Goal: Task Accomplishment & Management: Manage account settings

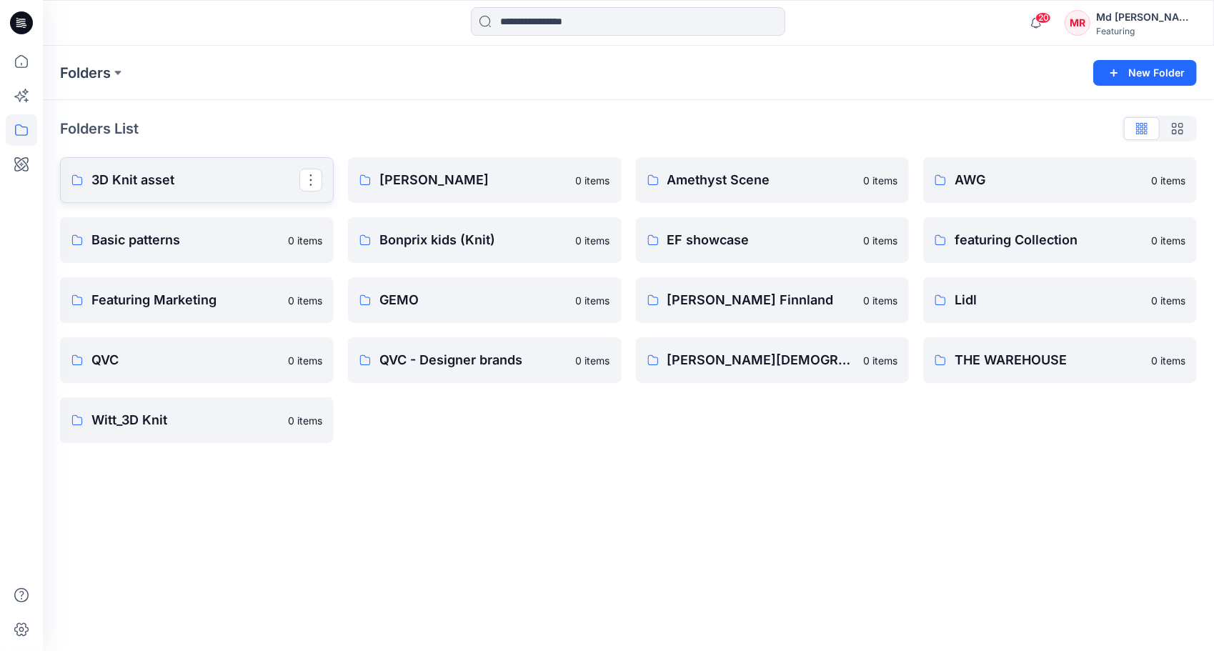
click at [144, 187] on p "3D Knit asset" at bounding box center [195, 180] width 208 height 20
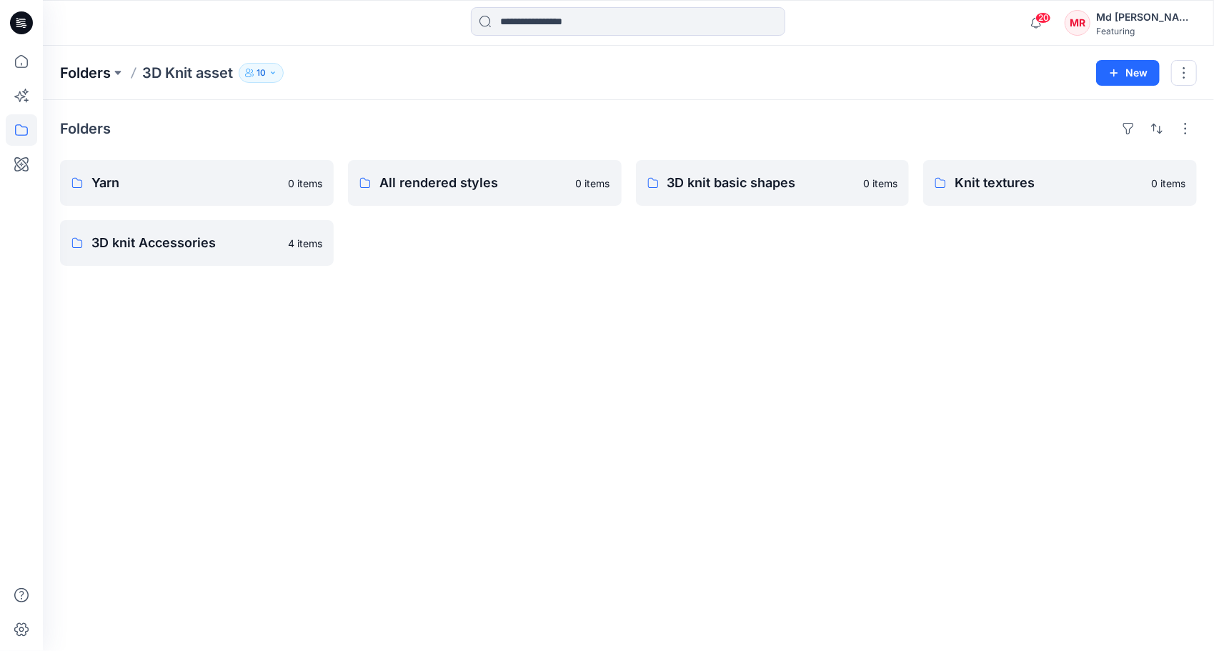
click at [101, 71] on p "Folders" at bounding box center [85, 73] width 51 height 20
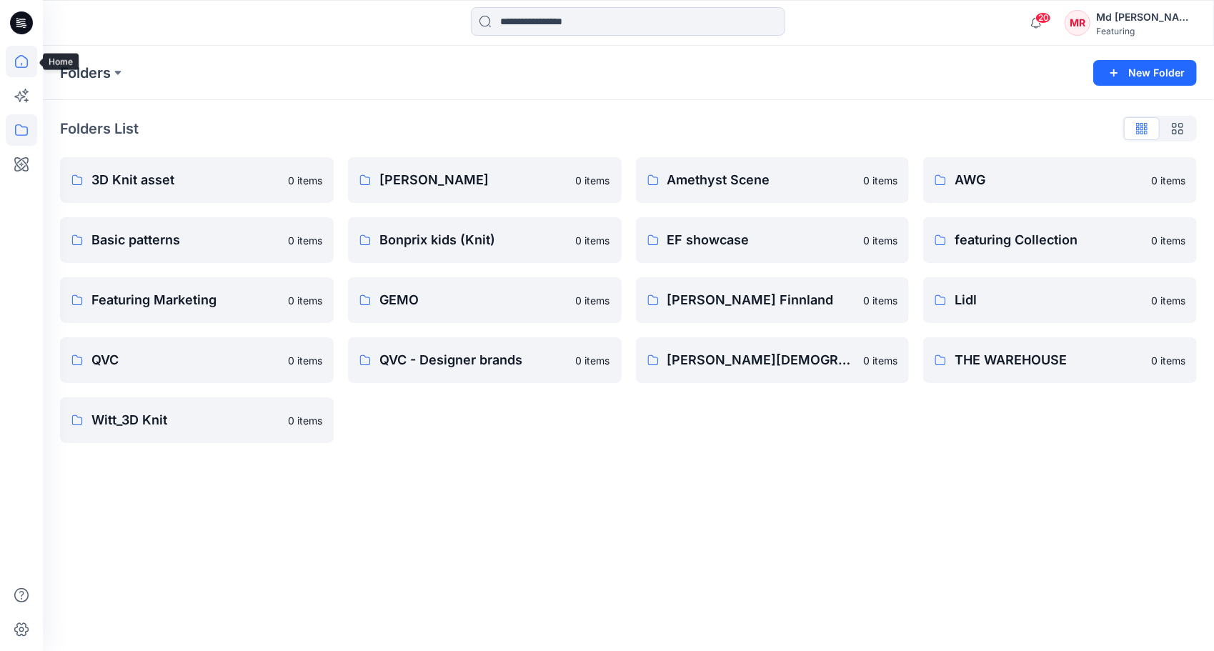
click at [29, 60] on icon at bounding box center [21, 61] width 31 height 31
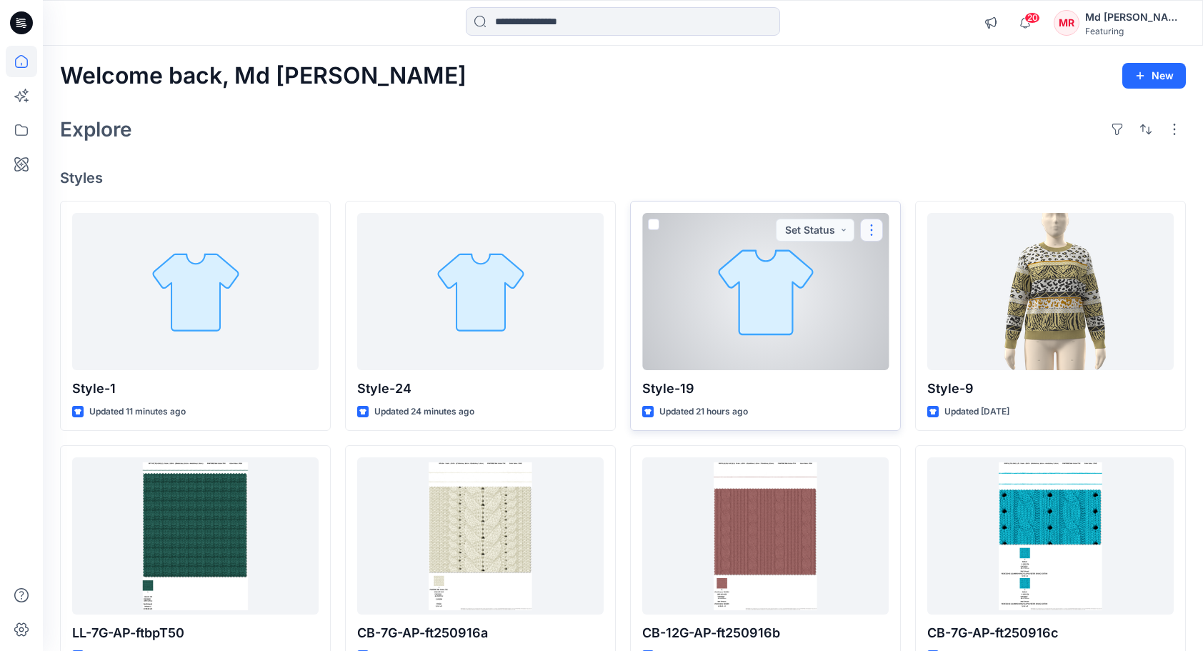
click at [872, 230] on button "button" at bounding box center [871, 230] width 23 height 23
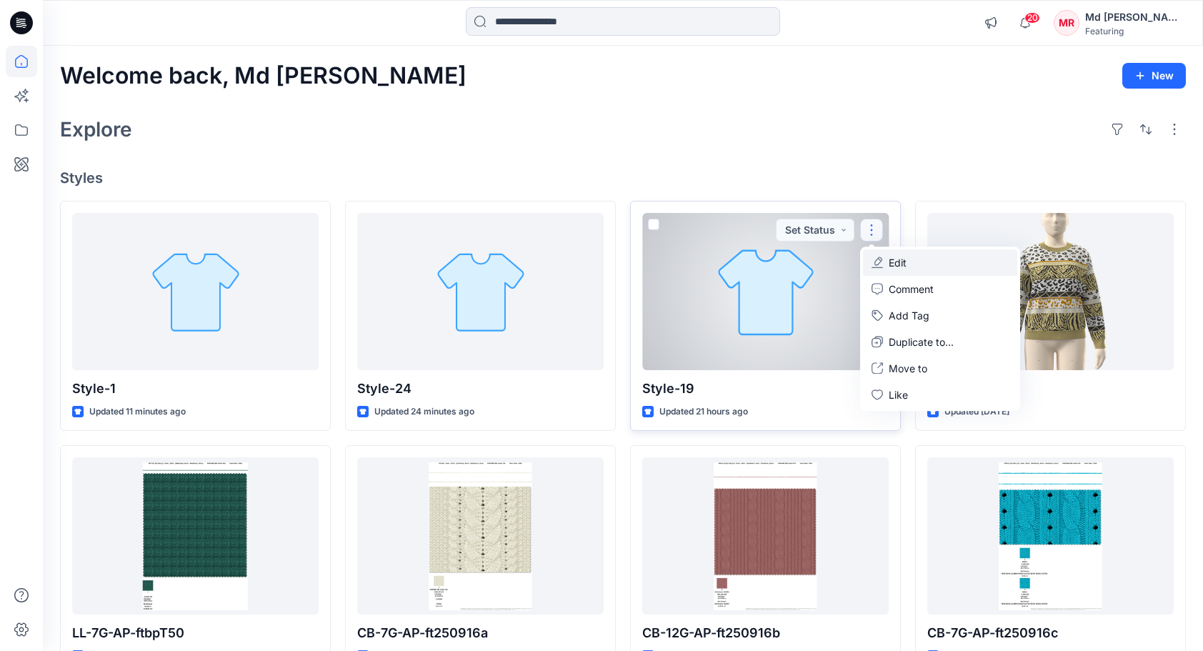
click at [912, 258] on button "Edit" at bounding box center [940, 262] width 154 height 26
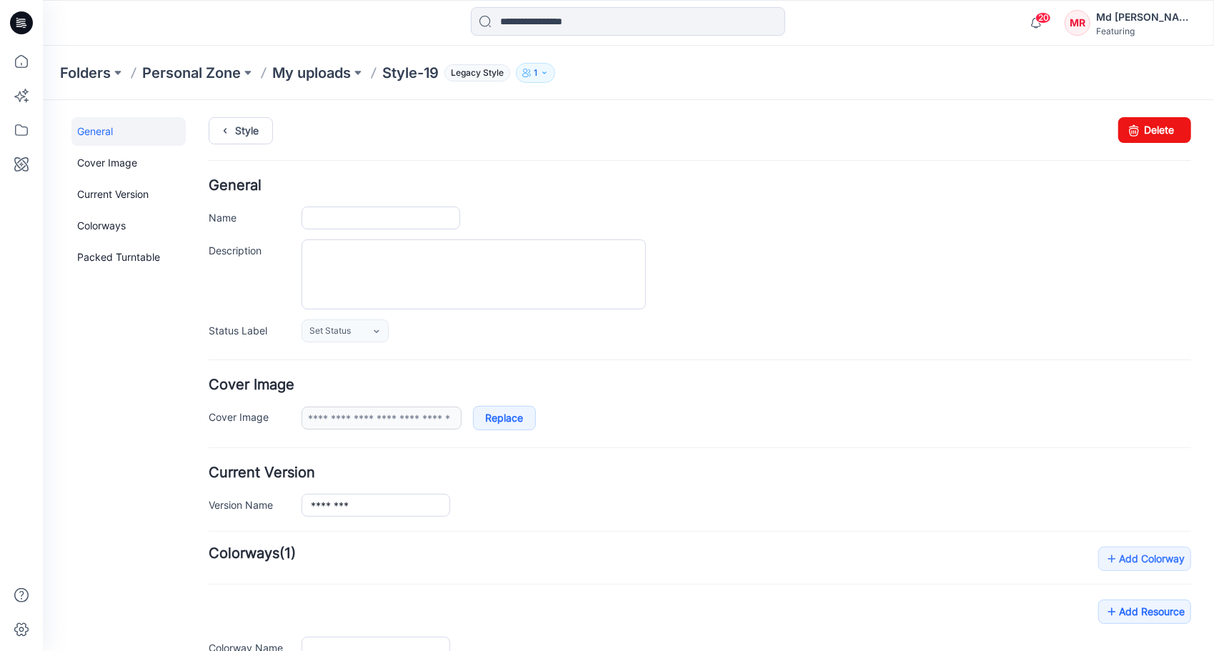
type input "********"
type input "**********"
click at [1155, 126] on link "Delete" at bounding box center [1153, 129] width 73 height 26
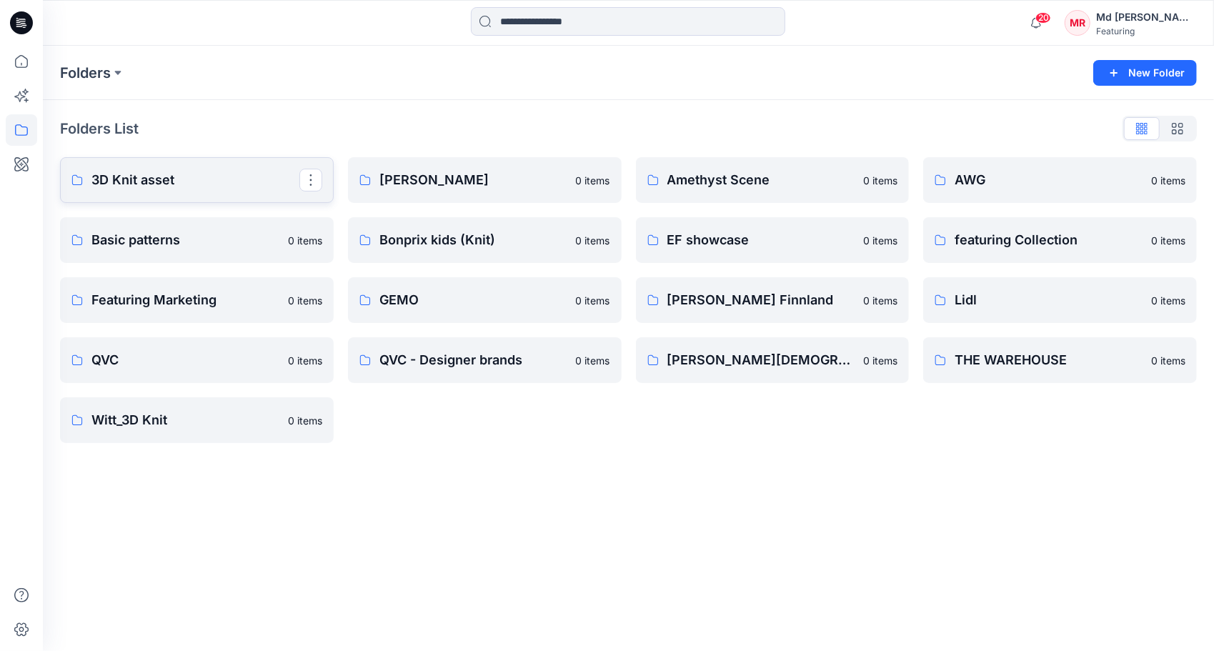
click at [145, 171] on p "3D Knit asset" at bounding box center [195, 180] width 208 height 20
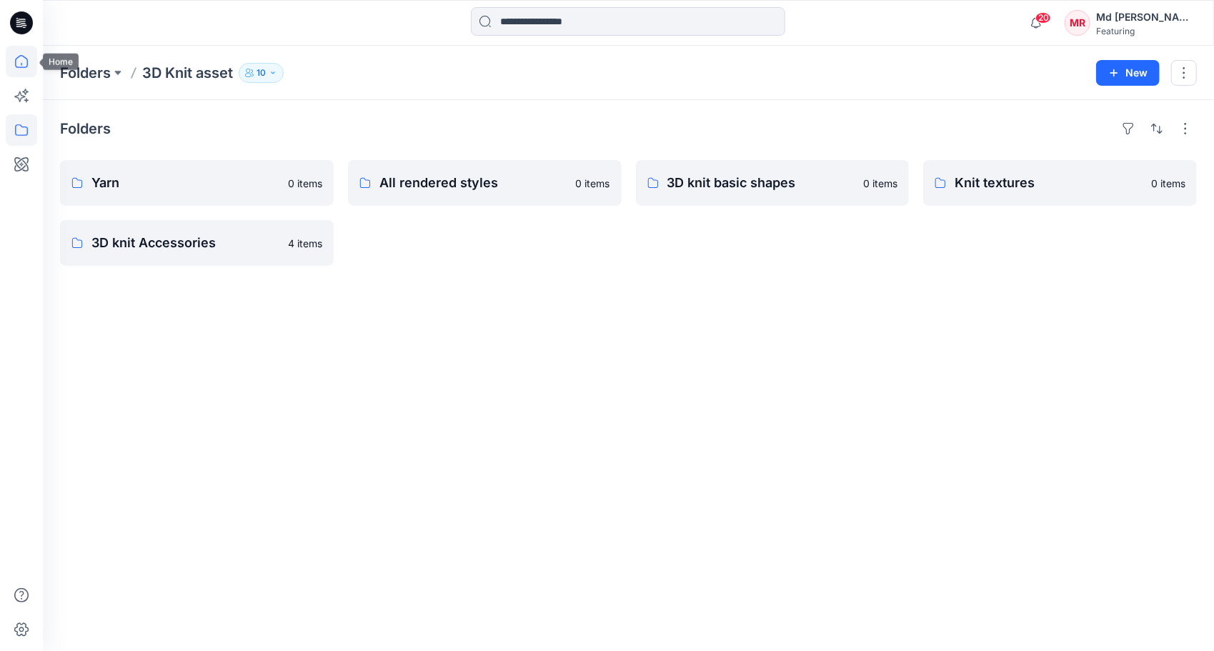
click at [19, 69] on icon at bounding box center [21, 61] width 31 height 31
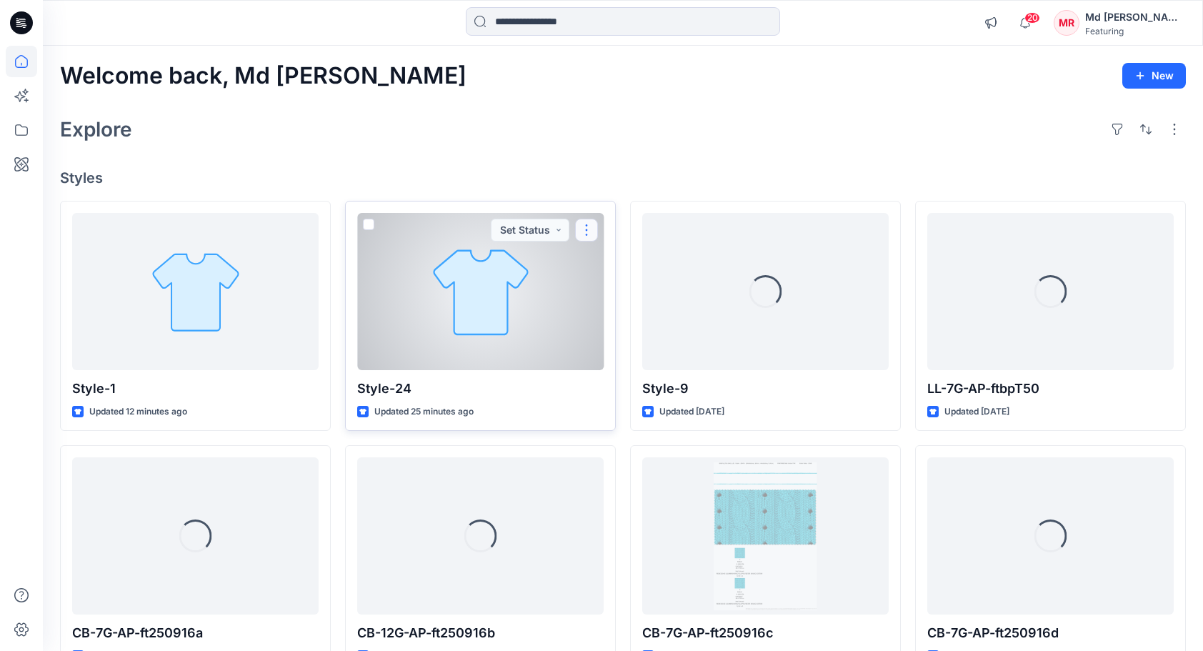
click at [589, 229] on button "button" at bounding box center [586, 230] width 23 height 23
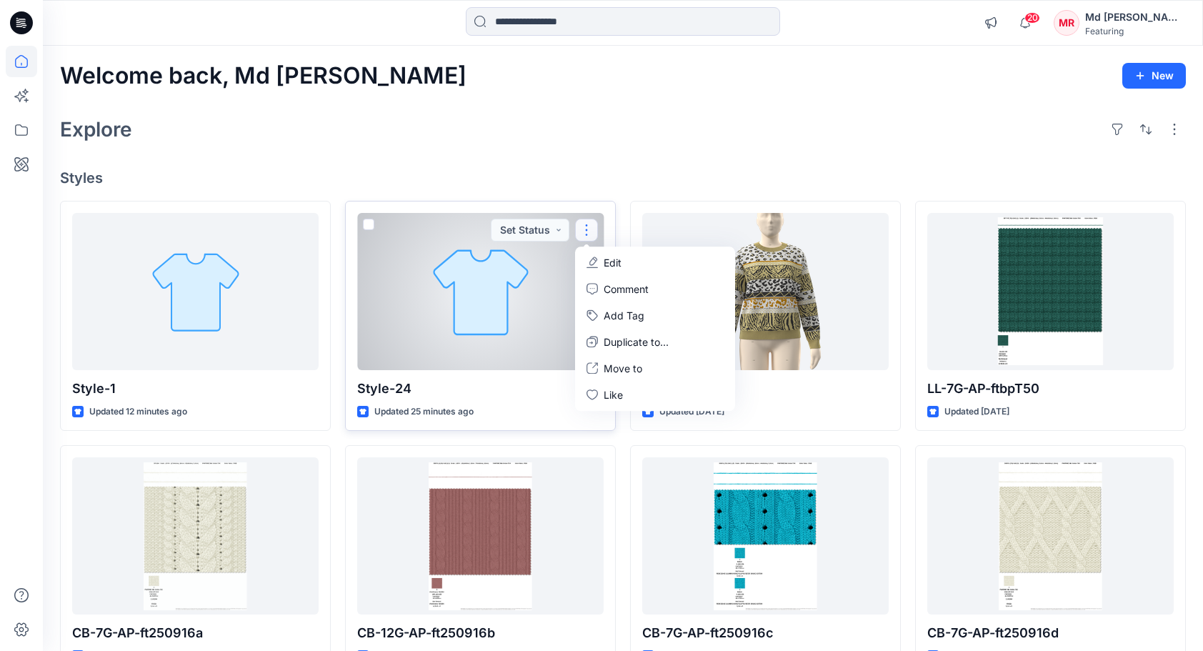
click at [625, 269] on button "Edit" at bounding box center [655, 262] width 154 height 26
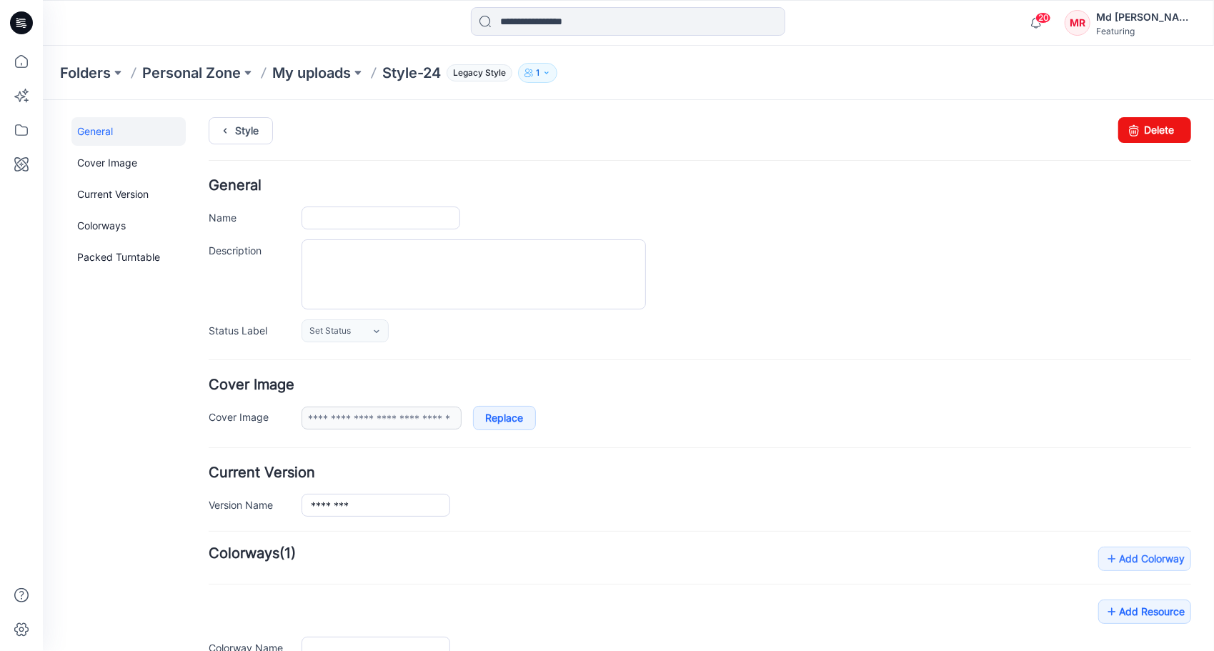
type input "********"
type input "**********"
click at [1133, 136] on link "Delete" at bounding box center [1153, 129] width 73 height 26
click at [26, 63] on icon at bounding box center [21, 61] width 31 height 31
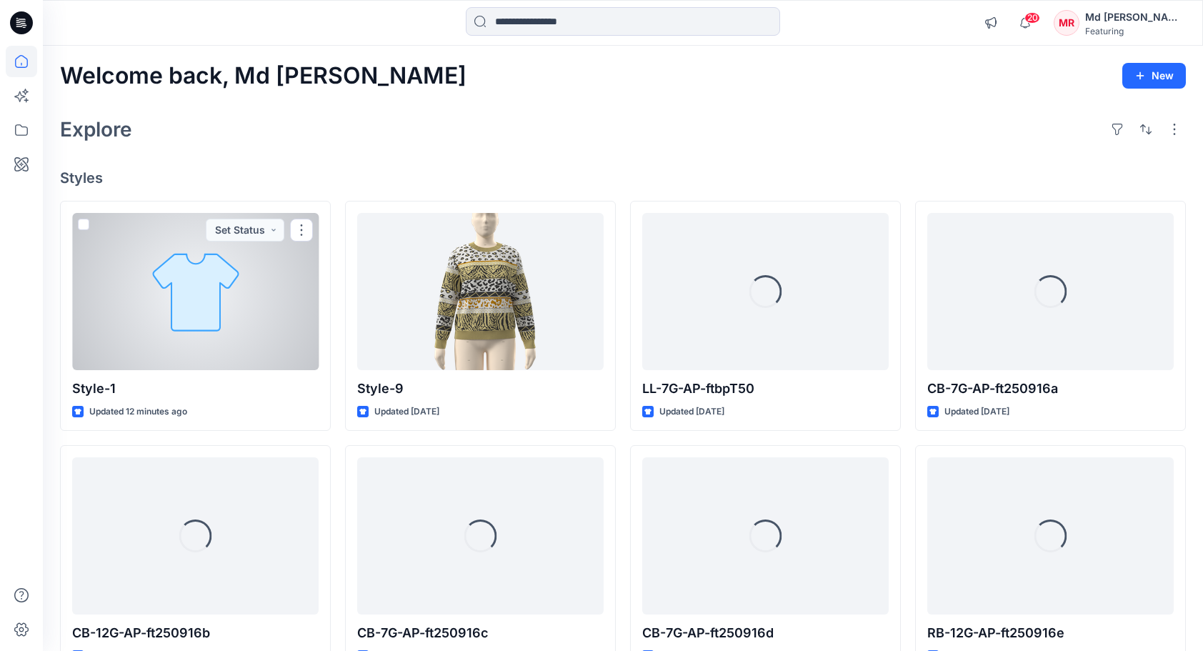
click at [207, 294] on div at bounding box center [195, 291] width 246 height 157
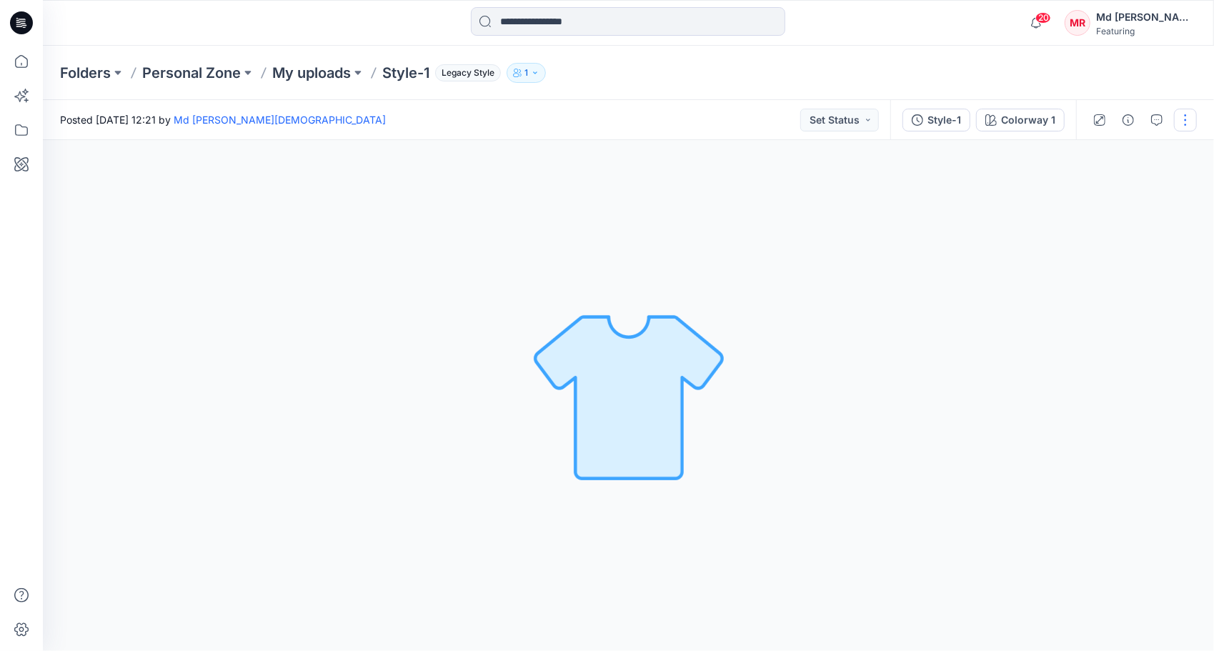
click at [1178, 123] on button "button" at bounding box center [1185, 120] width 23 height 23
click at [1097, 159] on p "Edit" at bounding box center [1094, 153] width 18 height 15
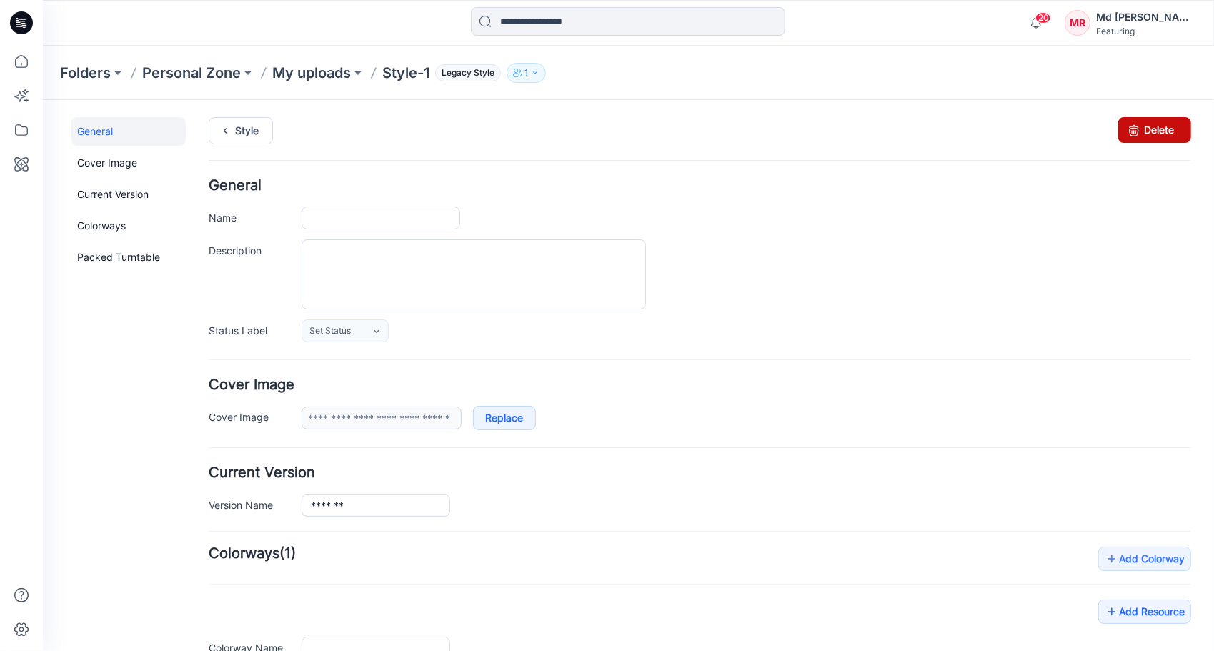
type input "*******"
type input "**********"
drag, startPoint x: 1134, startPoint y: 118, endPoint x: 715, endPoint y: 142, distance: 419.3
click at [1134, 118] on link "Delete" at bounding box center [1153, 129] width 73 height 26
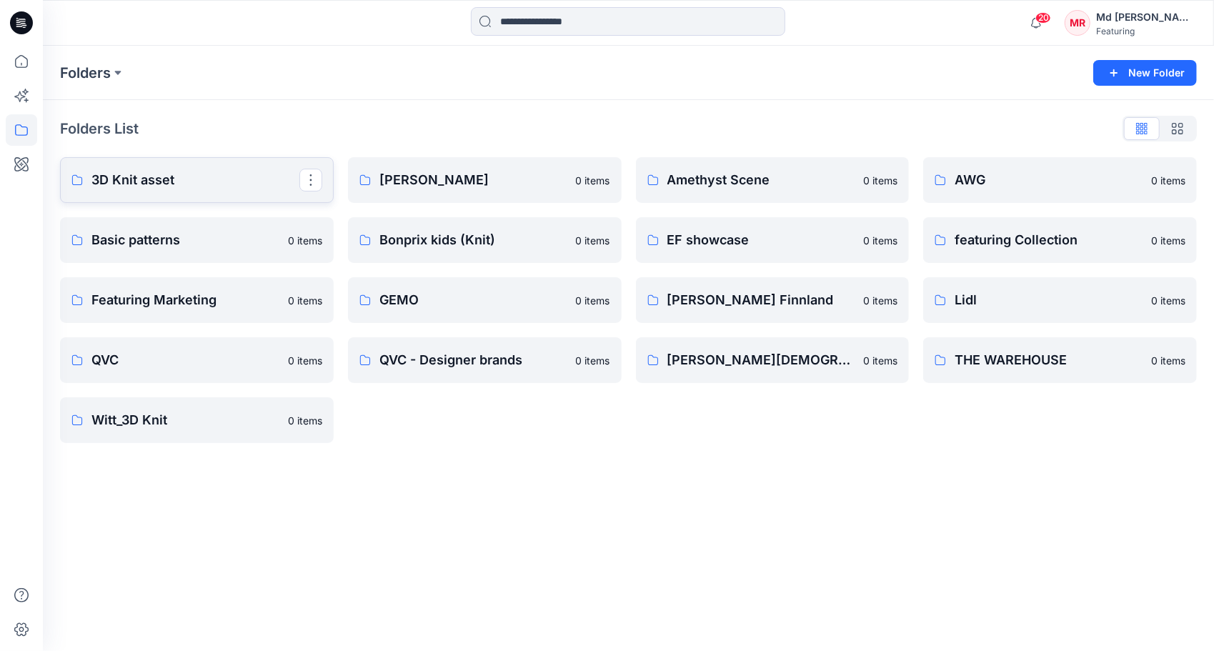
click at [152, 184] on p "3D Knit asset" at bounding box center [195, 180] width 208 height 20
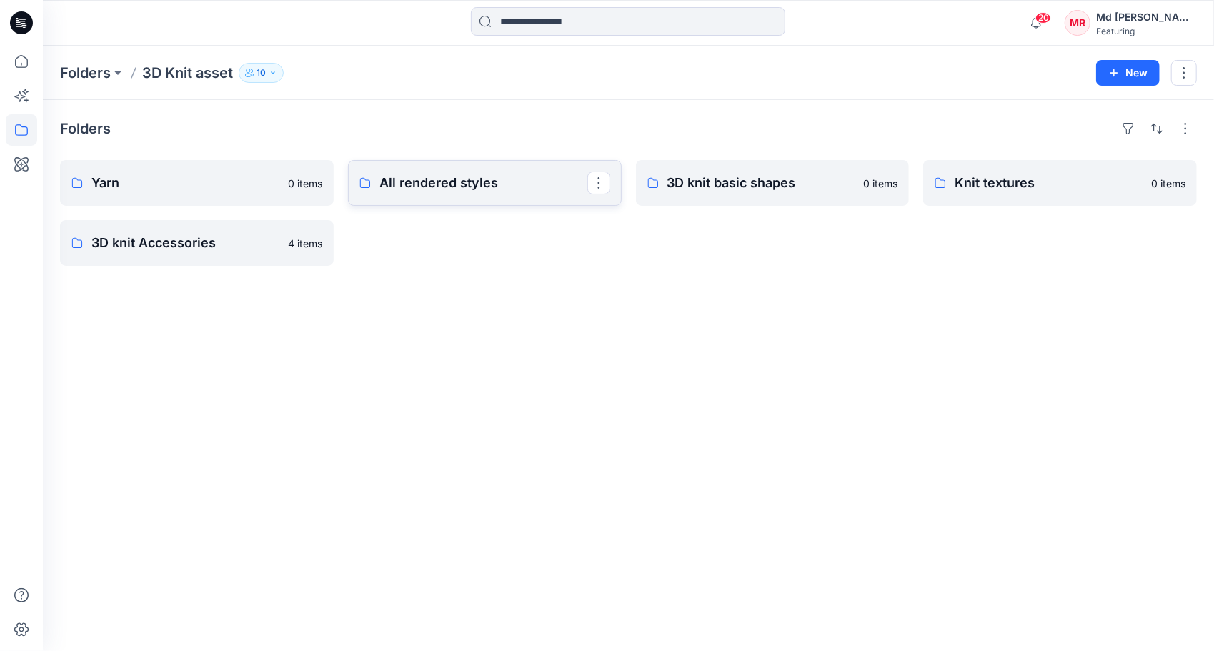
click at [476, 186] on p "All rendered styles" at bounding box center [483, 183] width 208 height 20
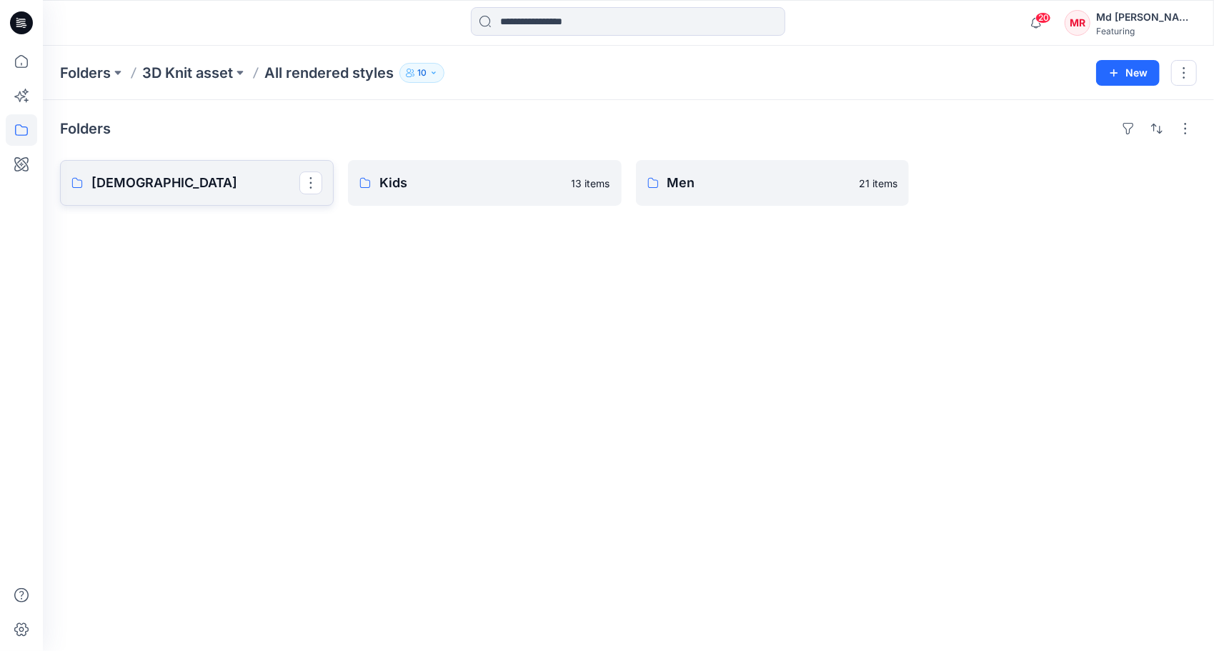
click at [169, 199] on link "[DEMOGRAPHIC_DATA]" at bounding box center [197, 183] width 274 height 46
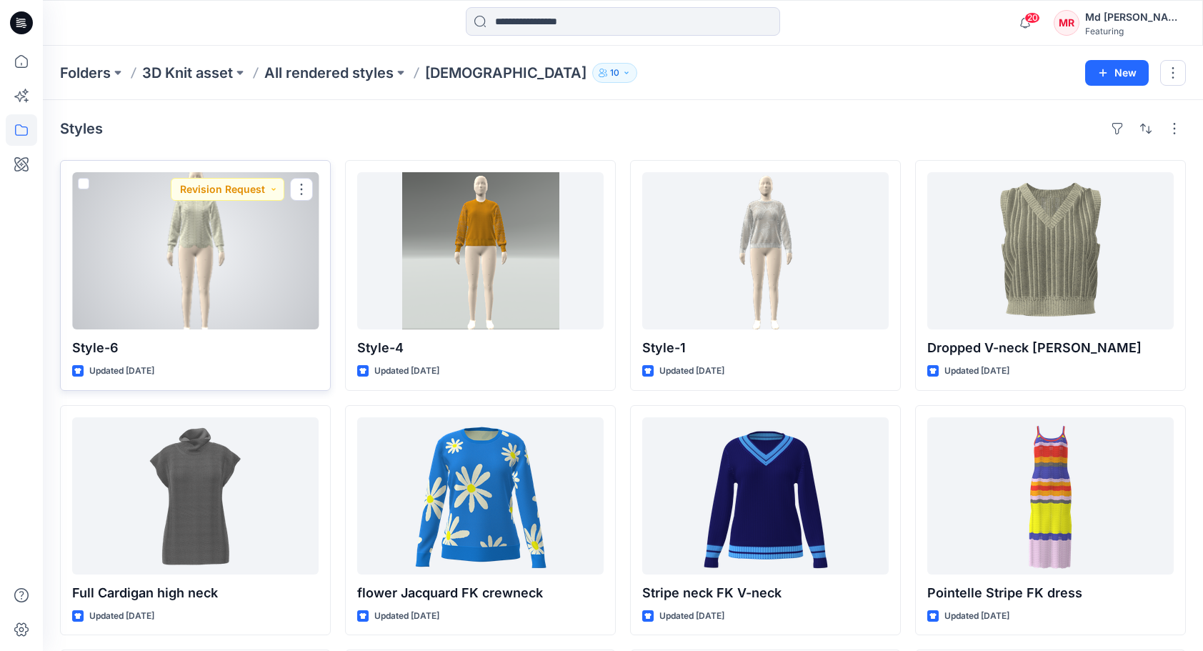
click at [126, 229] on div at bounding box center [195, 250] width 246 height 157
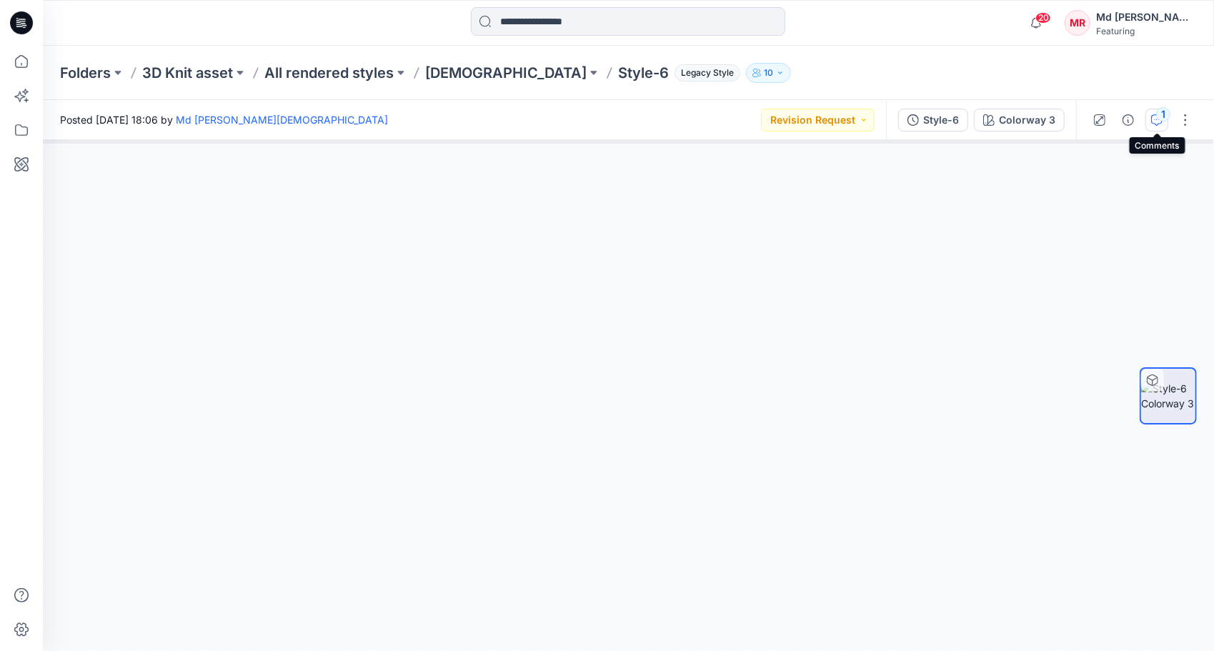
click at [1159, 119] on div "1" at bounding box center [1163, 114] width 14 height 14
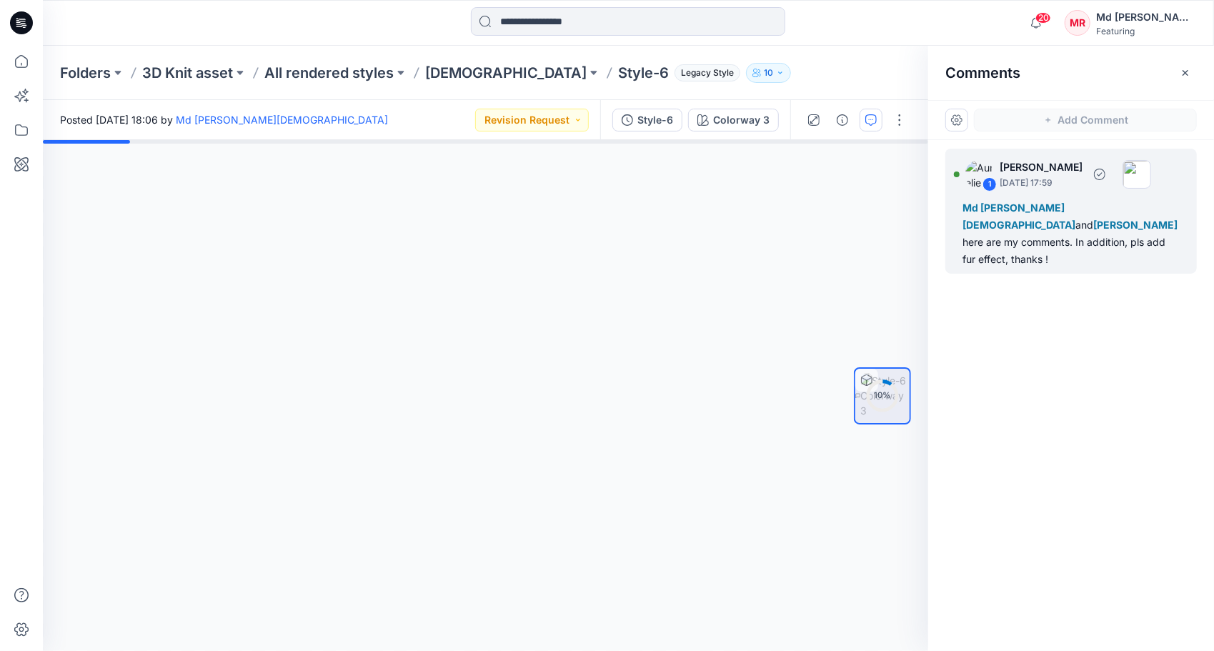
click at [1041, 227] on div "Md [PERSON_NAME][DEMOGRAPHIC_DATA] and [PERSON_NAME] here are my comments. In a…" at bounding box center [1070, 233] width 217 height 69
click at [1190, 69] on icon "button" at bounding box center [1184, 72] width 11 height 11
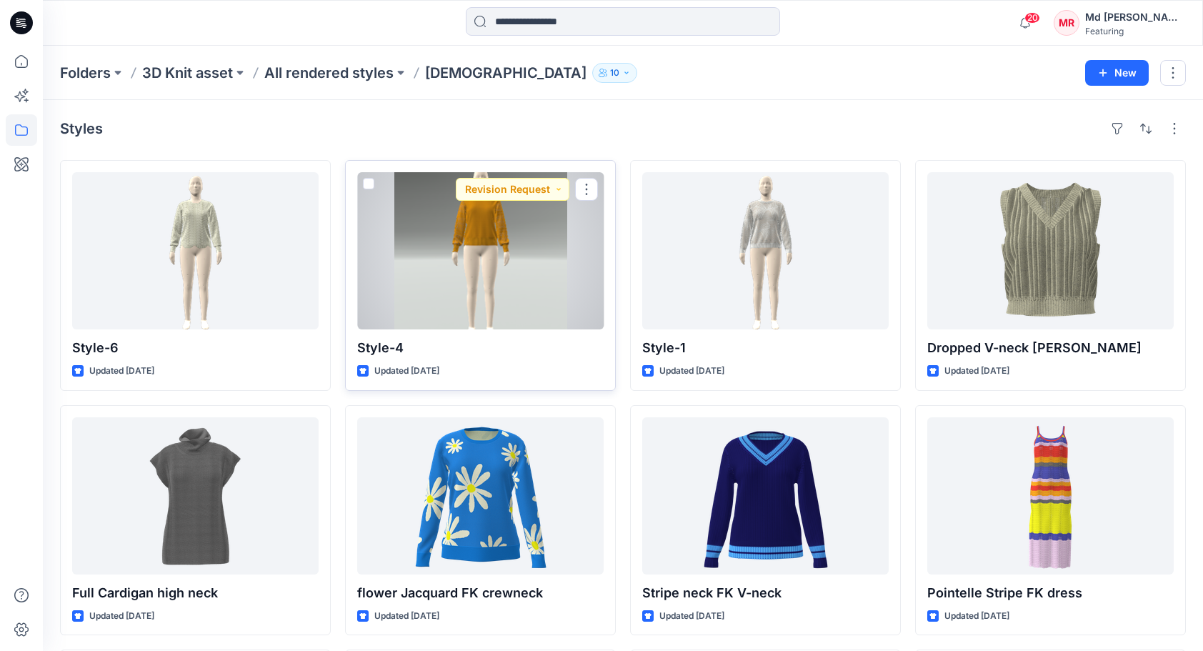
click at [472, 259] on div at bounding box center [480, 250] width 246 height 157
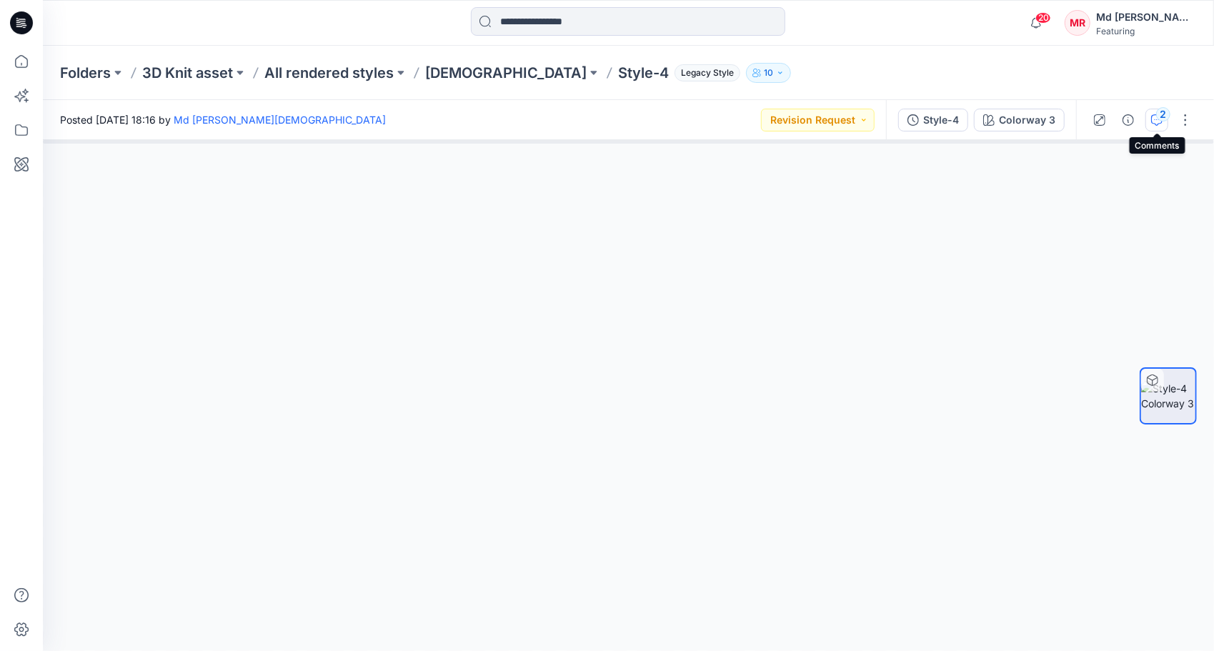
click at [1159, 119] on div "2" at bounding box center [1163, 114] width 14 height 14
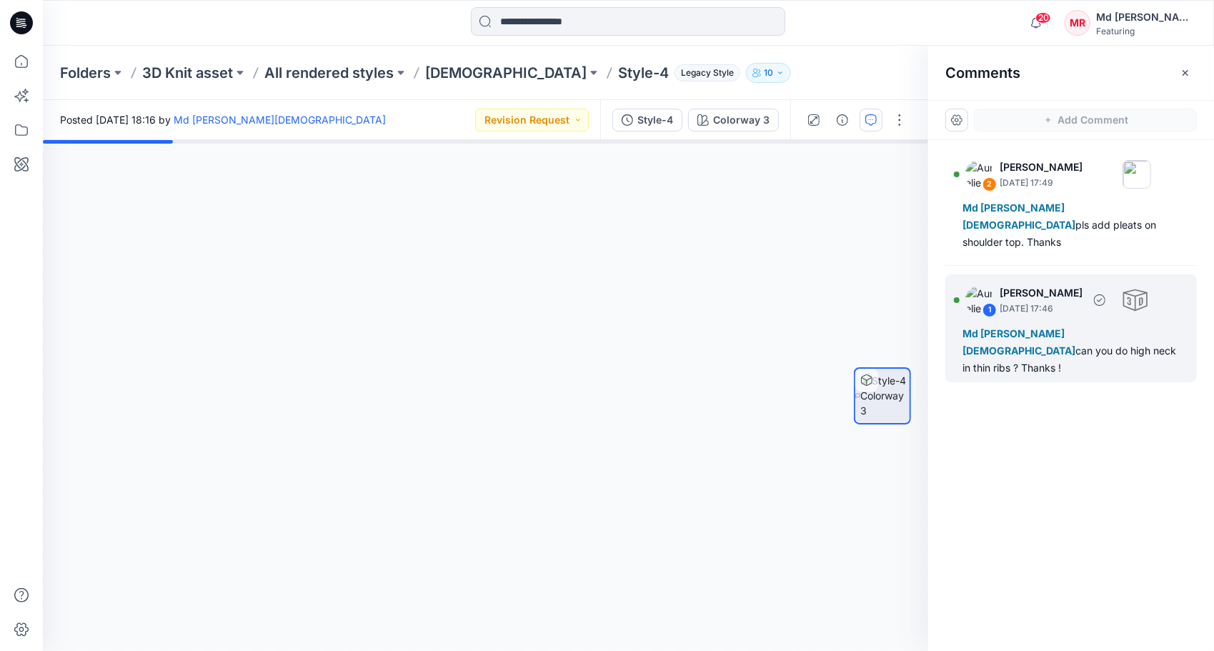
click at [989, 303] on div "1" at bounding box center [989, 310] width 14 height 14
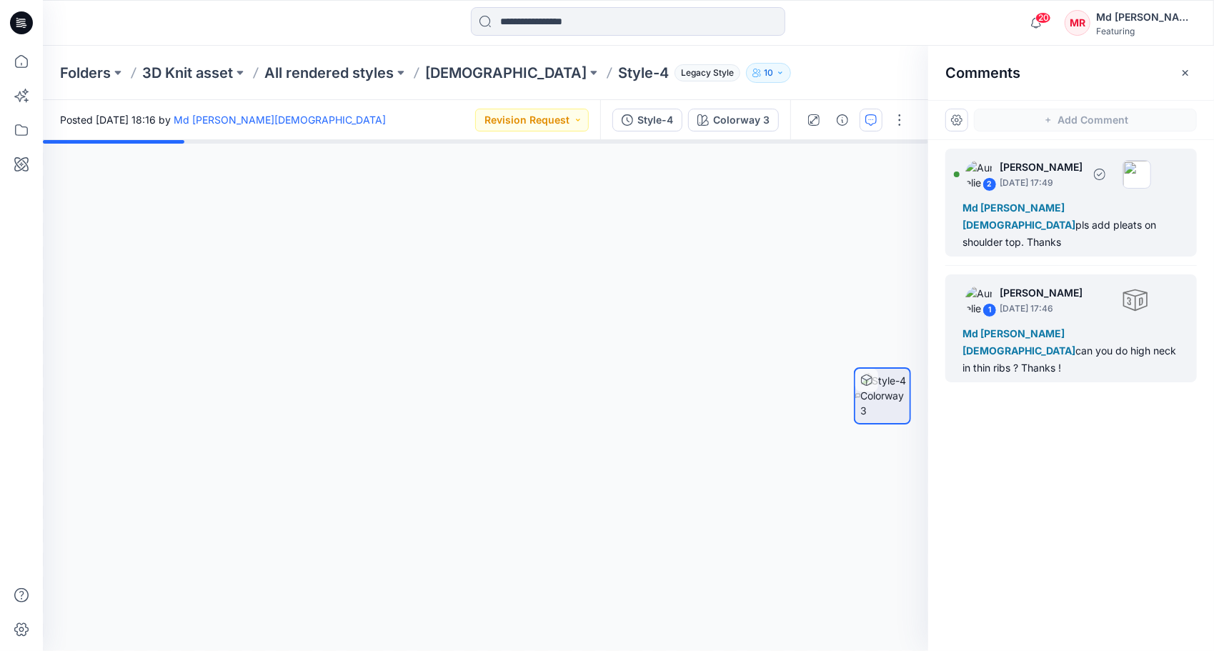
click at [992, 181] on div "2" at bounding box center [989, 184] width 14 height 14
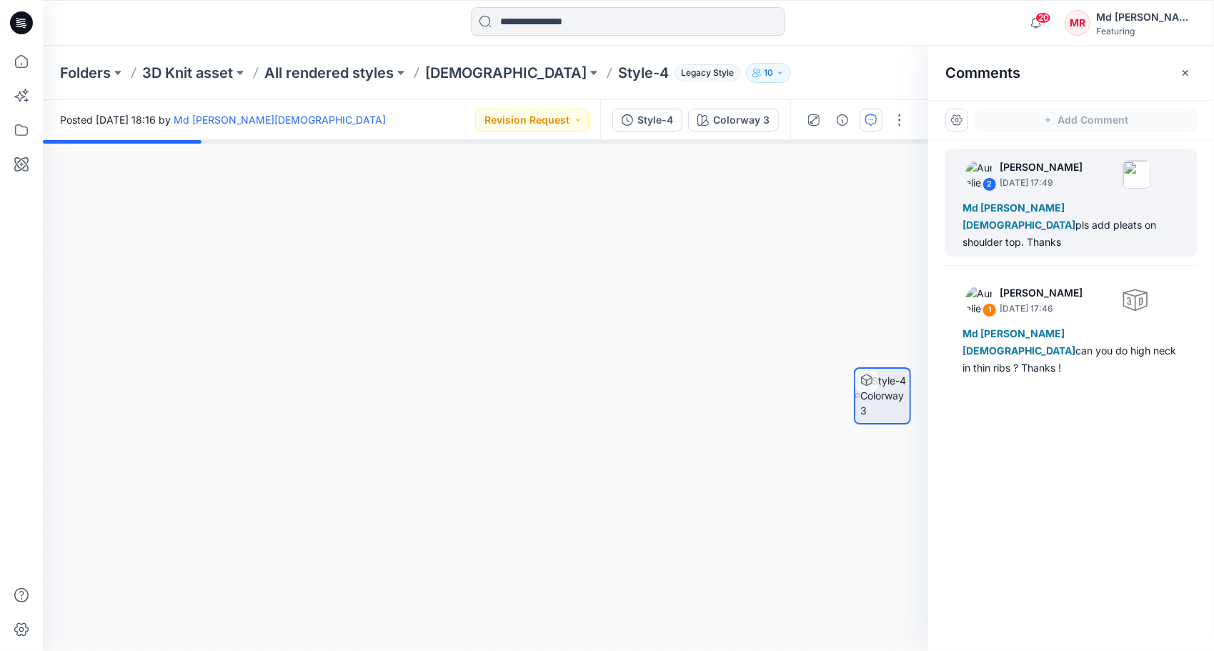
click at [1122, 373] on div "2 [PERSON_NAME] [DATE] 17:49 Md [PERSON_NAME][DEMOGRAPHIC_DATA] pls add pleats …" at bounding box center [1071, 369] width 286 height 458
click at [839, 267] on div at bounding box center [881, 395] width 91 height 357
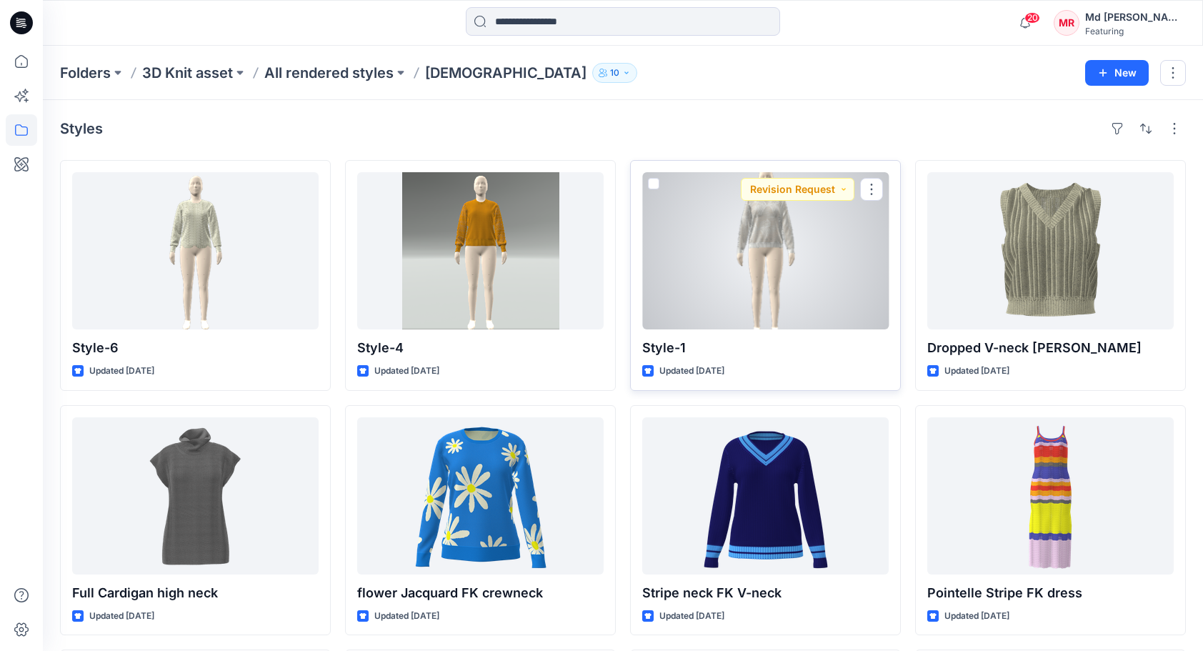
click at [816, 250] on div at bounding box center [765, 250] width 246 height 157
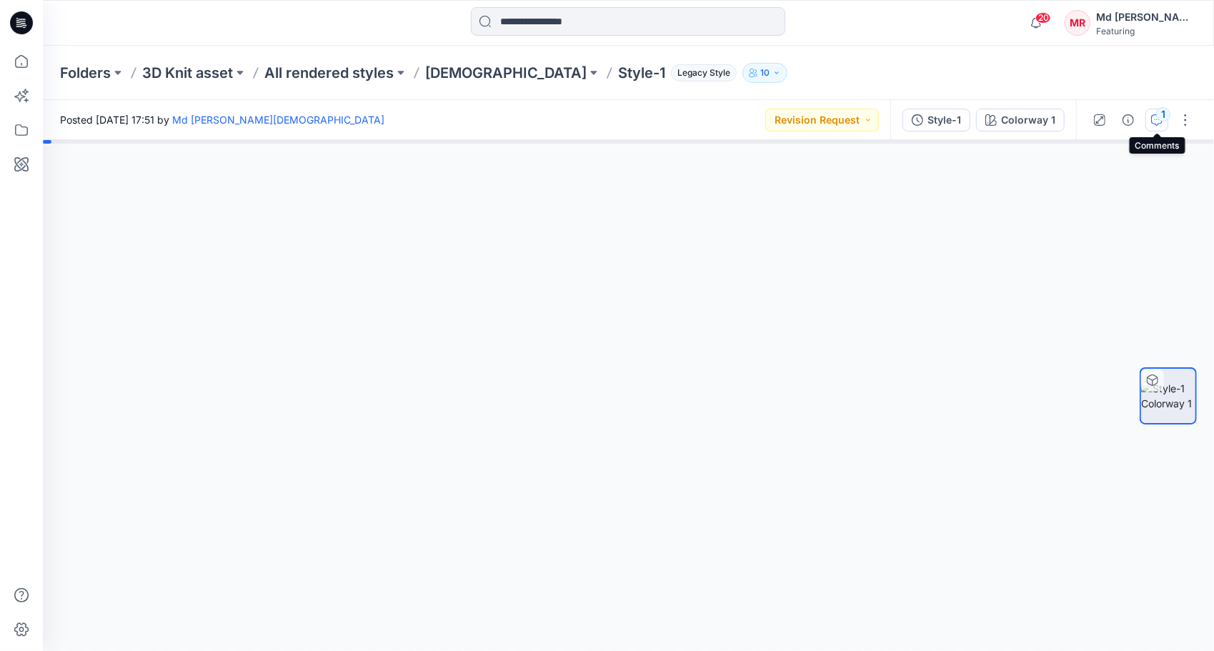
click at [1164, 120] on div "1" at bounding box center [1163, 114] width 14 height 14
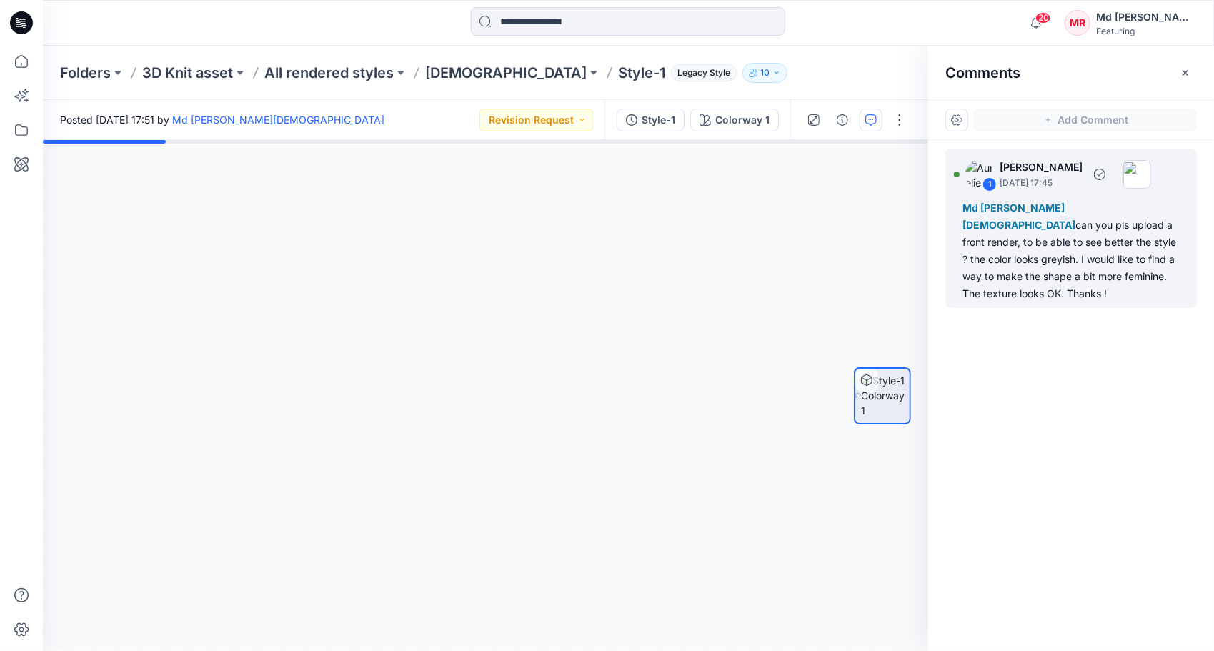
click at [1151, 170] on img at bounding box center [1136, 174] width 29 height 29
click at [833, 191] on div "2" at bounding box center [485, 395] width 885 height 511
drag, startPoint x: 1199, startPoint y: 69, endPoint x: 1195, endPoint y: 76, distance: 8.0
click at [1199, 71] on div "Comments" at bounding box center [1071, 73] width 286 height 54
click at [1195, 71] on button "button" at bounding box center [1185, 72] width 23 height 23
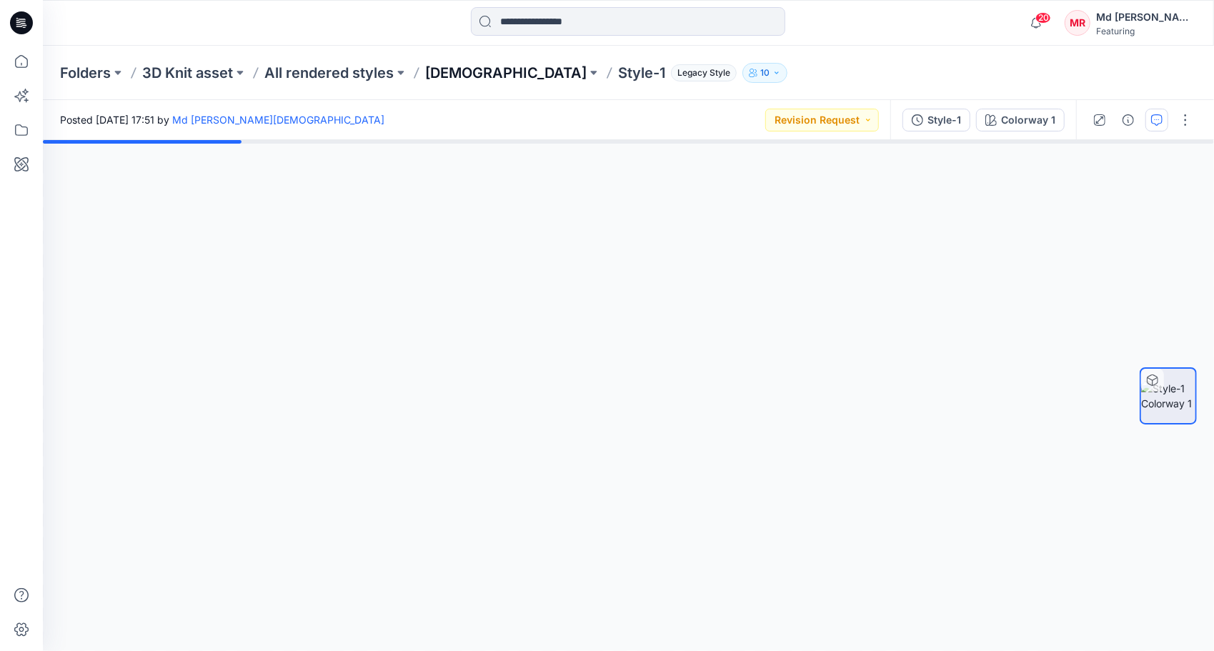
click at [440, 72] on p "[DEMOGRAPHIC_DATA]" at bounding box center [505, 73] width 161 height 20
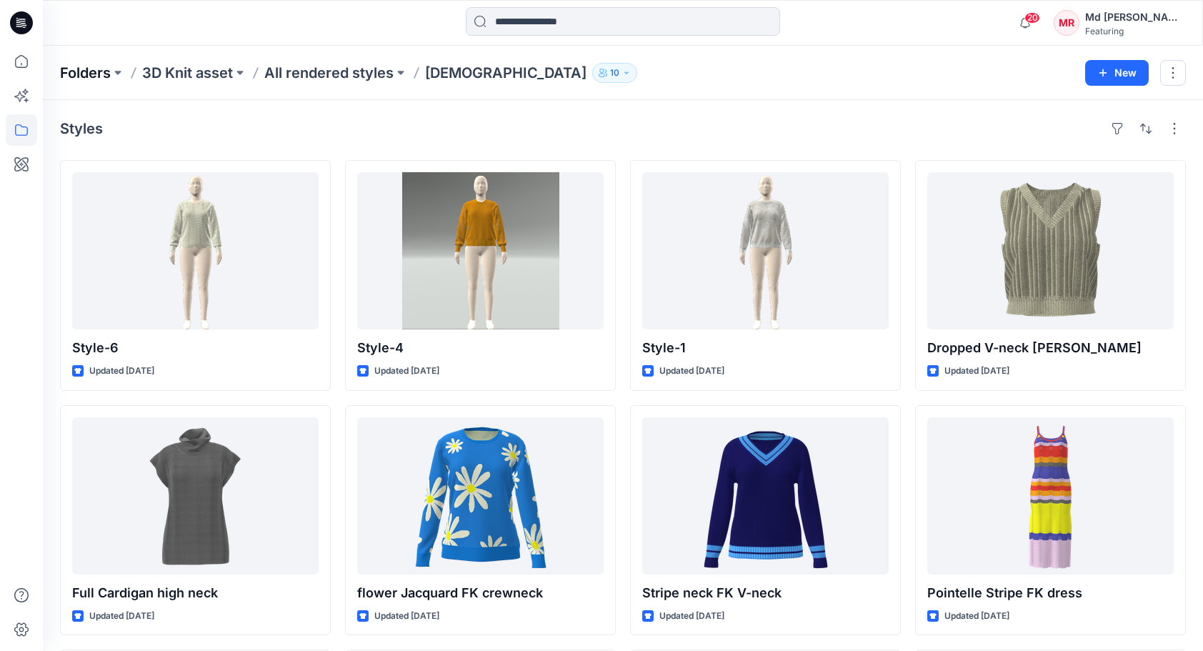
click at [80, 76] on p "Folders" at bounding box center [85, 73] width 51 height 20
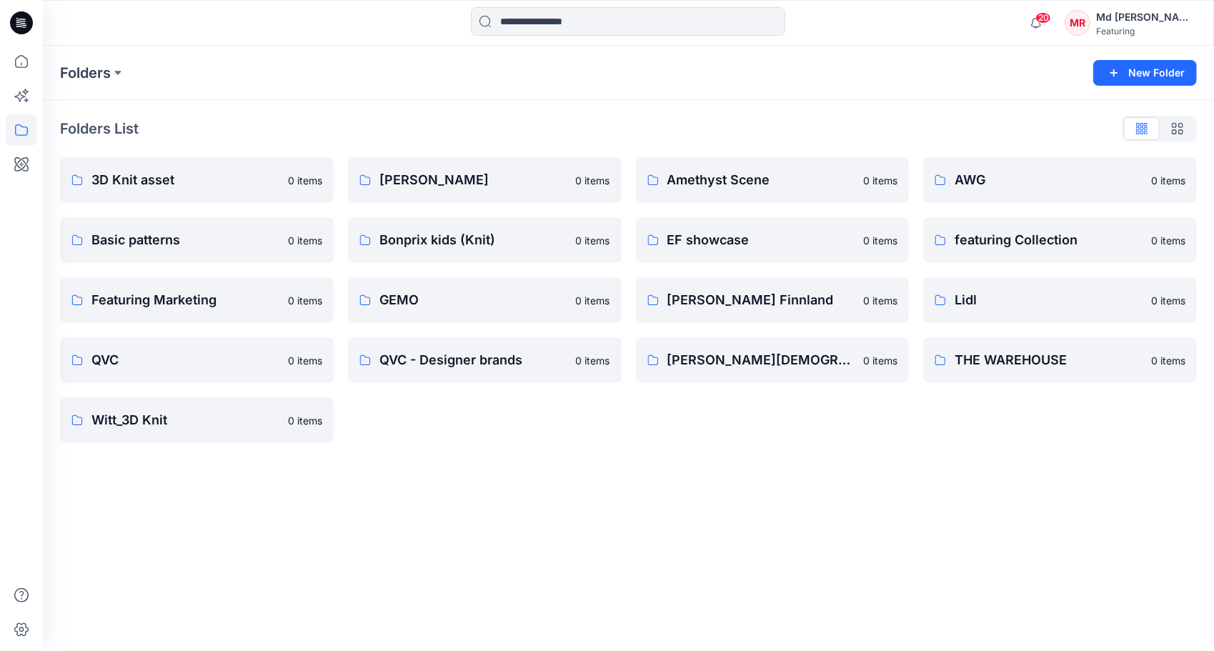
click at [692, 499] on div "Folders New Folder Folders List 3D Knit asset 0 items Basic patterns 0 items Fe…" at bounding box center [628, 348] width 1171 height 605
click at [619, 499] on div "Folders New Folder Folders List 3D Knit asset 0 items Basic patterns 0 items Fe…" at bounding box center [628, 348] width 1171 height 605
click at [781, 471] on div "Folders New Folder Folders List 3D Knit asset 0 items Basic patterns 0 items Fe…" at bounding box center [628, 348] width 1171 height 605
click at [817, 454] on div "Folders List 3D Knit asset 0 items Basic patterns 0 items Featuring Marketing 0…" at bounding box center [628, 280] width 1171 height 360
